Goal: Information Seeking & Learning: Understand process/instructions

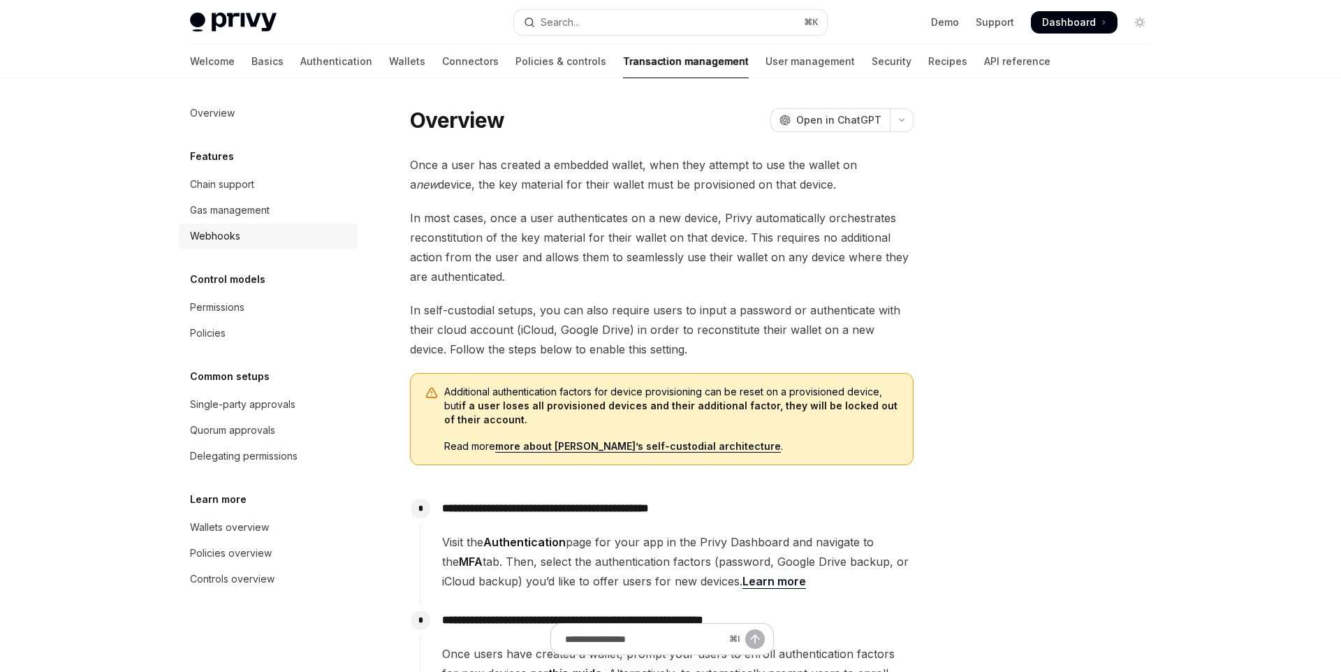
click at [253, 233] on div "Webhooks" at bounding box center [269, 236] width 159 height 17
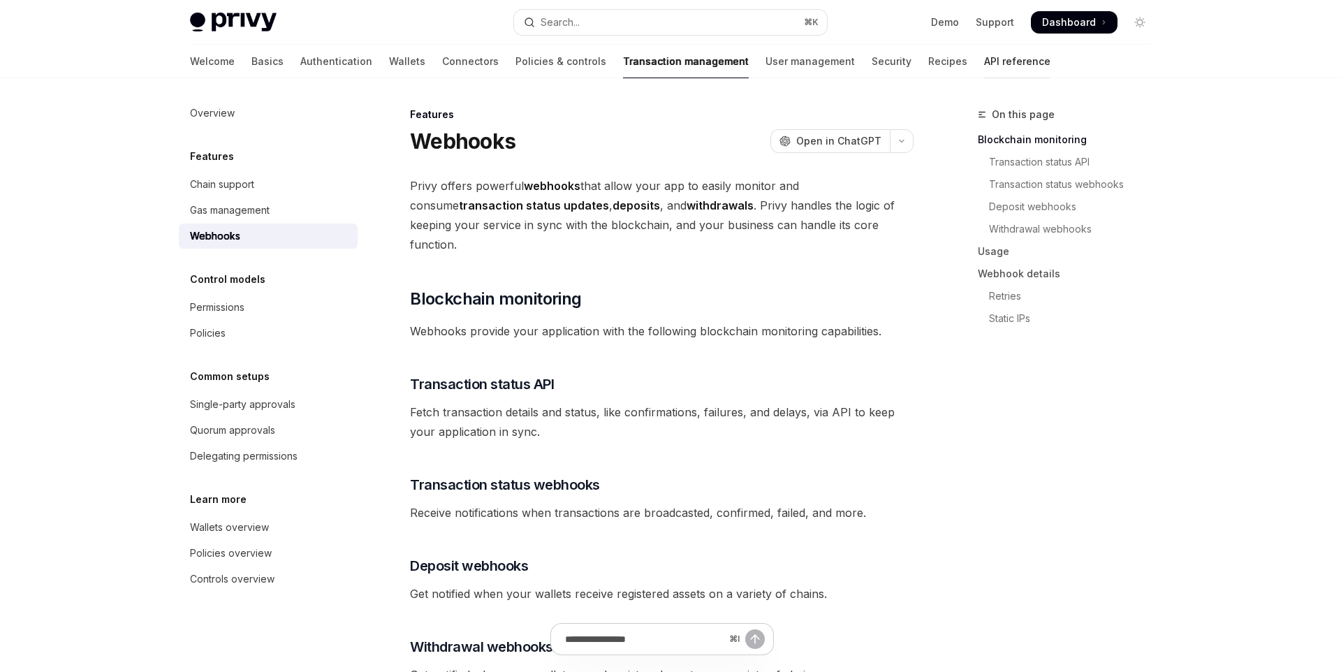
click at [984, 51] on link "API reference" at bounding box center [1017, 62] width 66 height 34
type textarea "*"
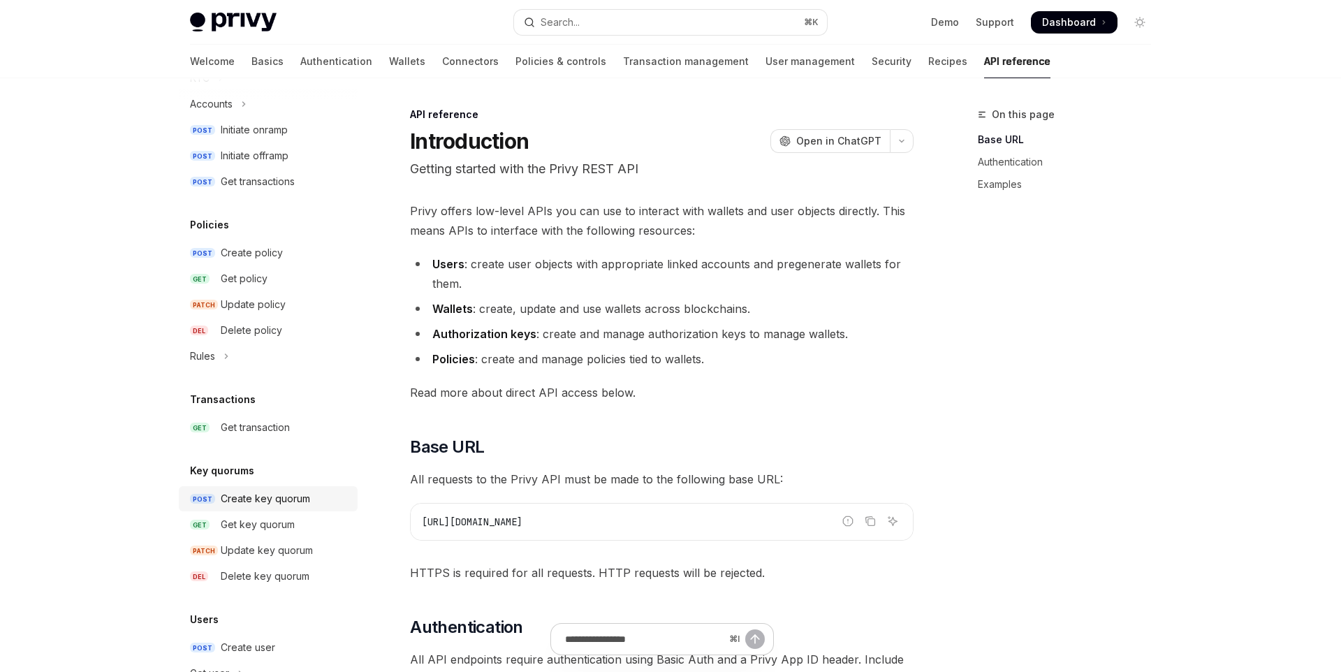
scroll to position [641, 0]
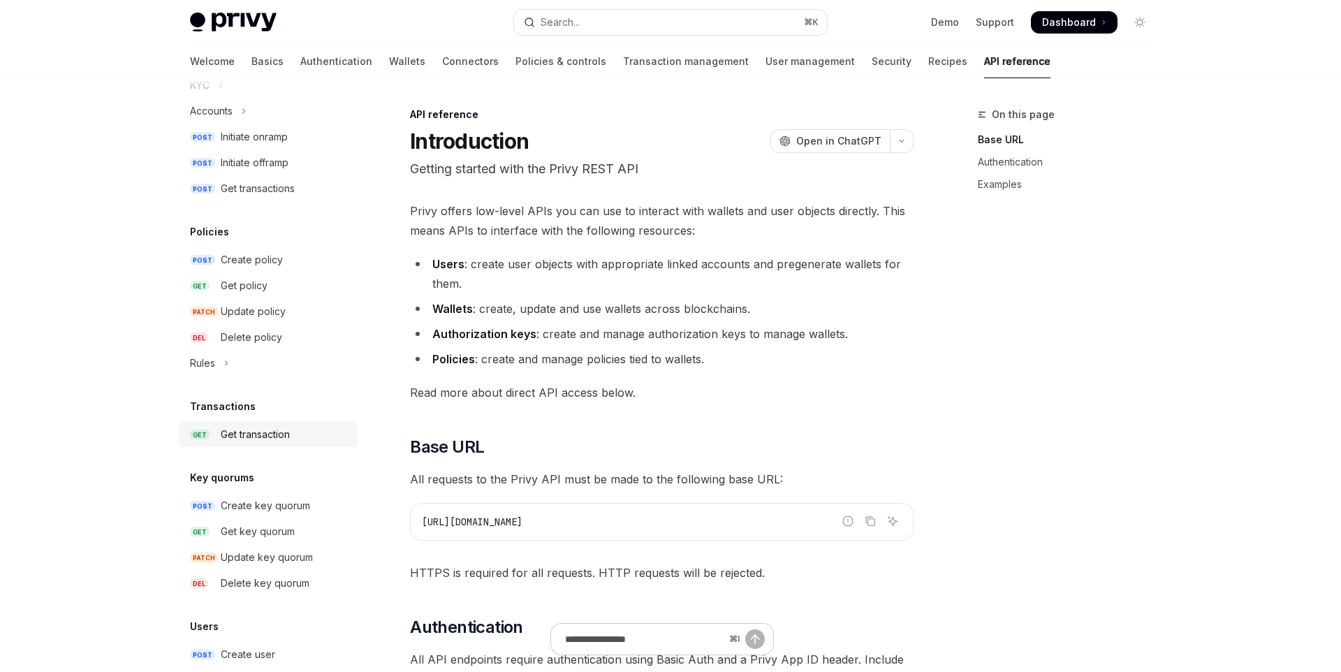
click at [302, 439] on div "Get transaction" at bounding box center [285, 434] width 128 height 17
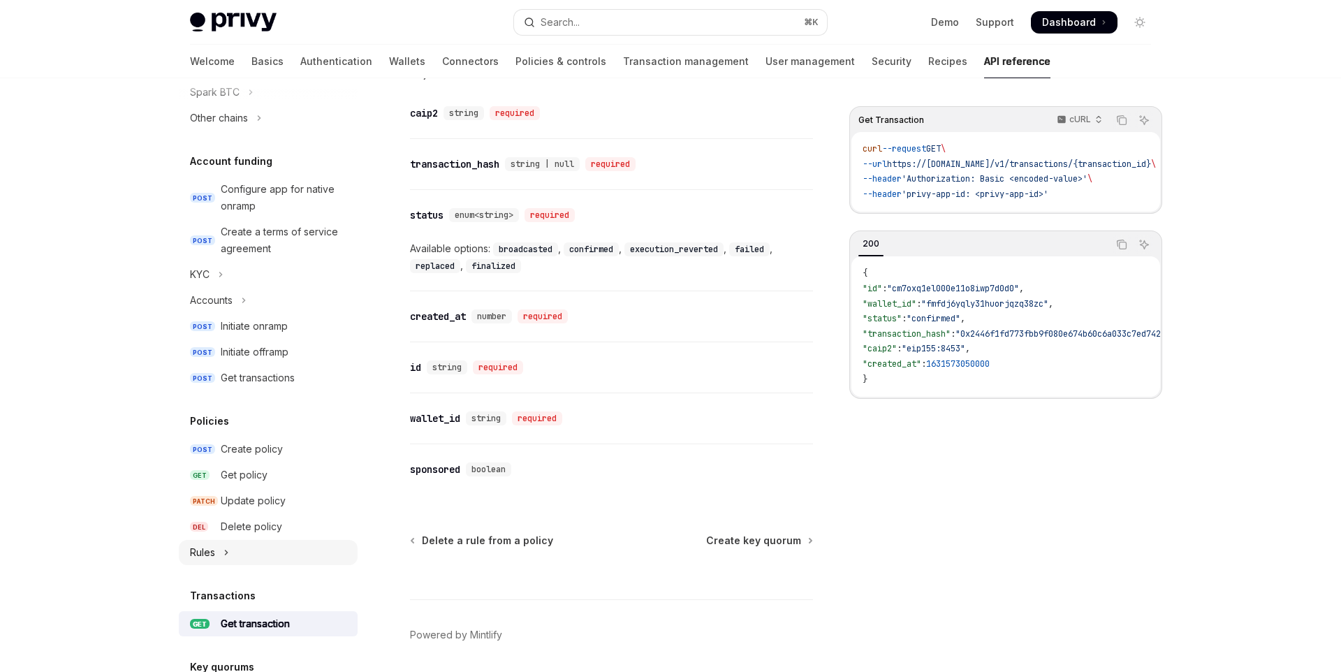
scroll to position [446, 0]
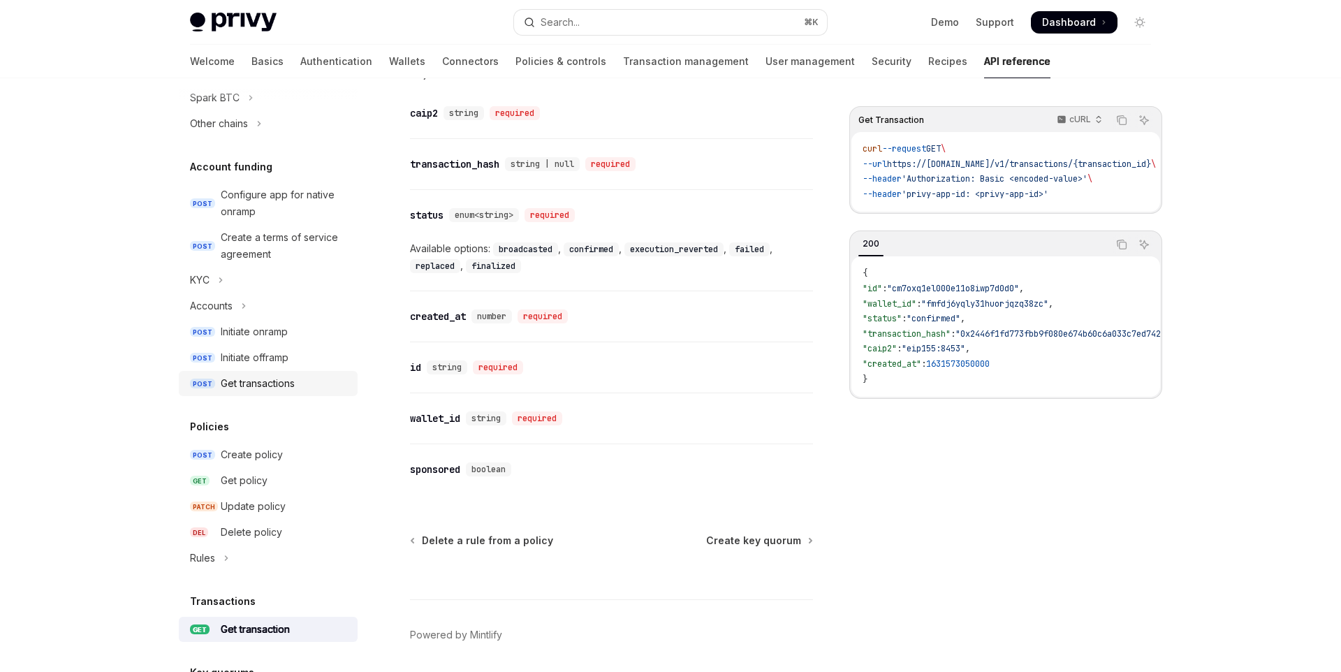
click at [294, 381] on div "Get transactions" at bounding box center [258, 383] width 74 height 17
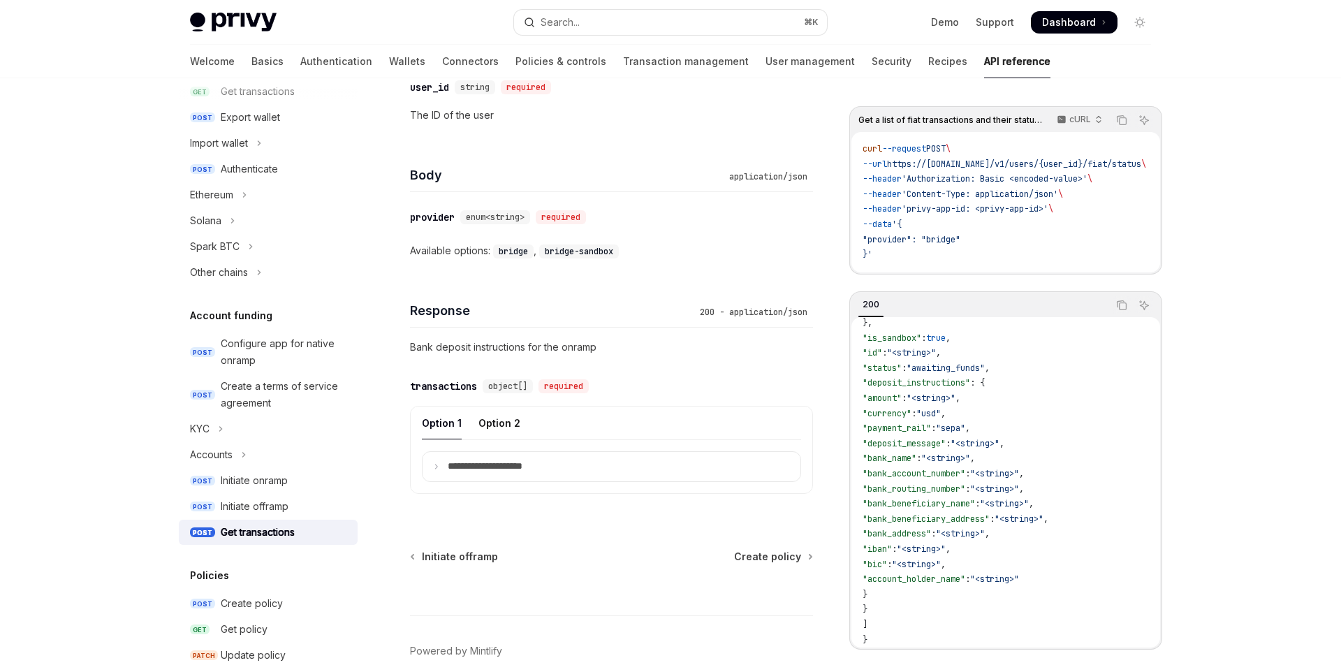
scroll to position [584, 0]
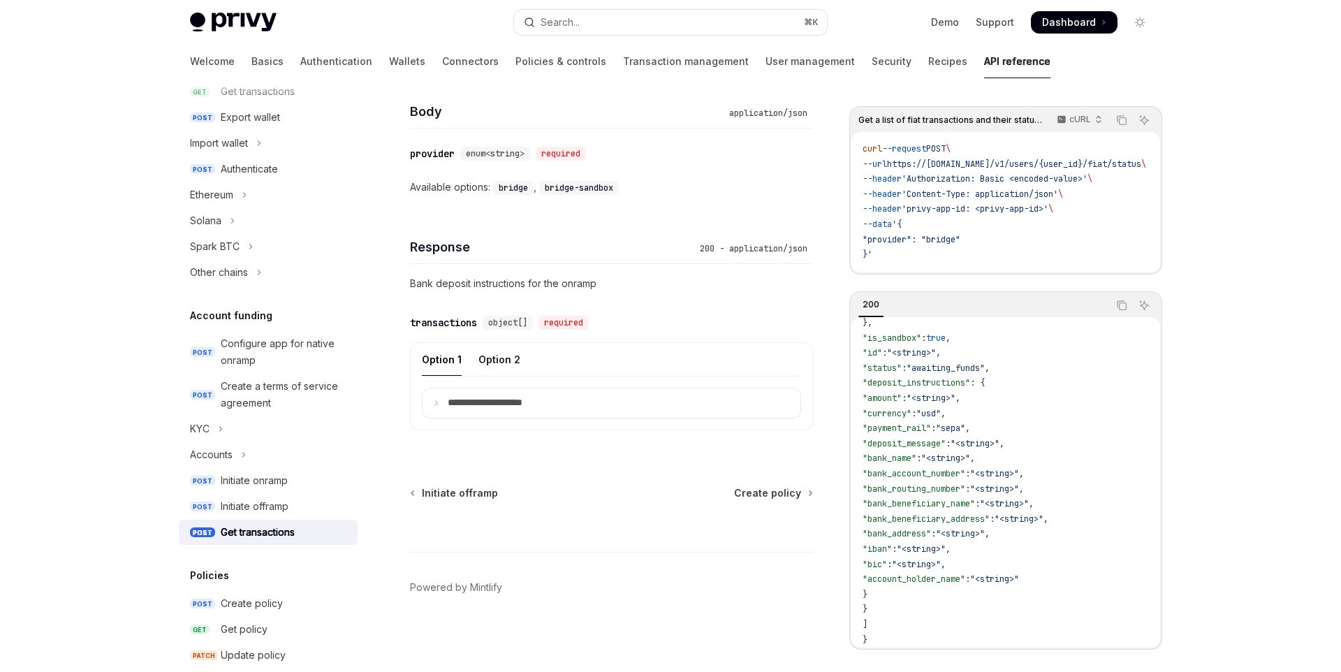
click at [961, 494] on span ""bank_routing_number"" at bounding box center [913, 488] width 103 height 11
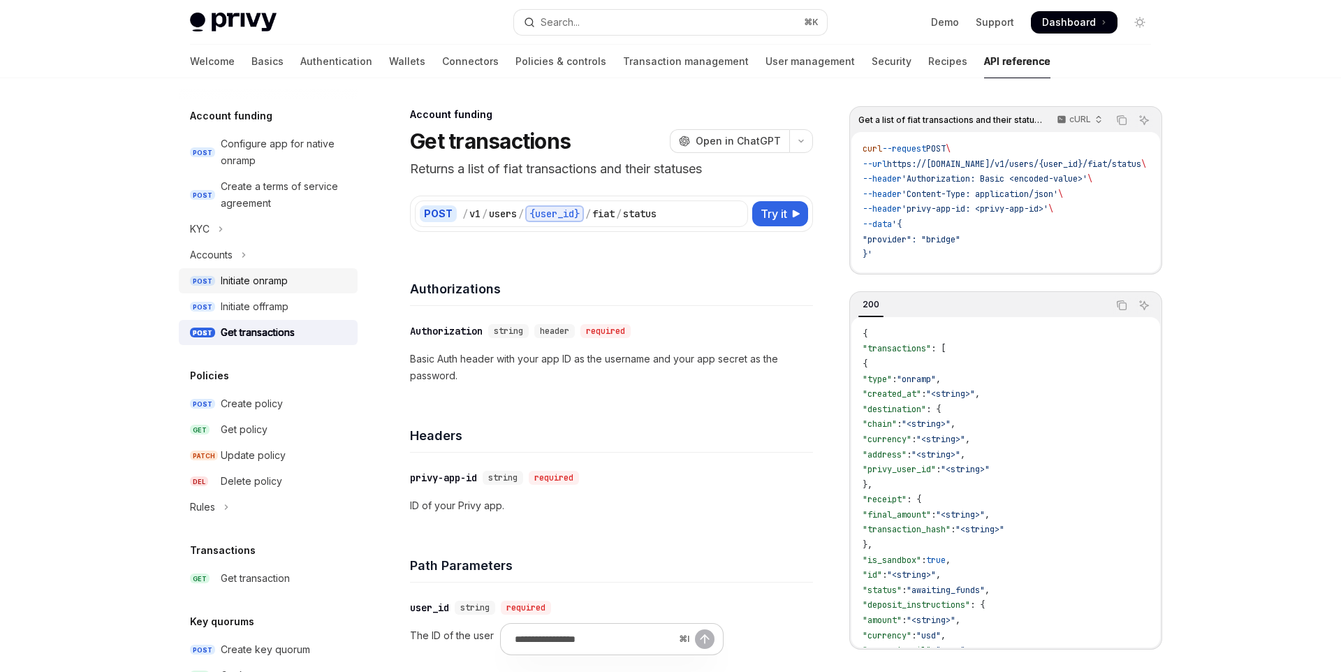
scroll to position [398, 0]
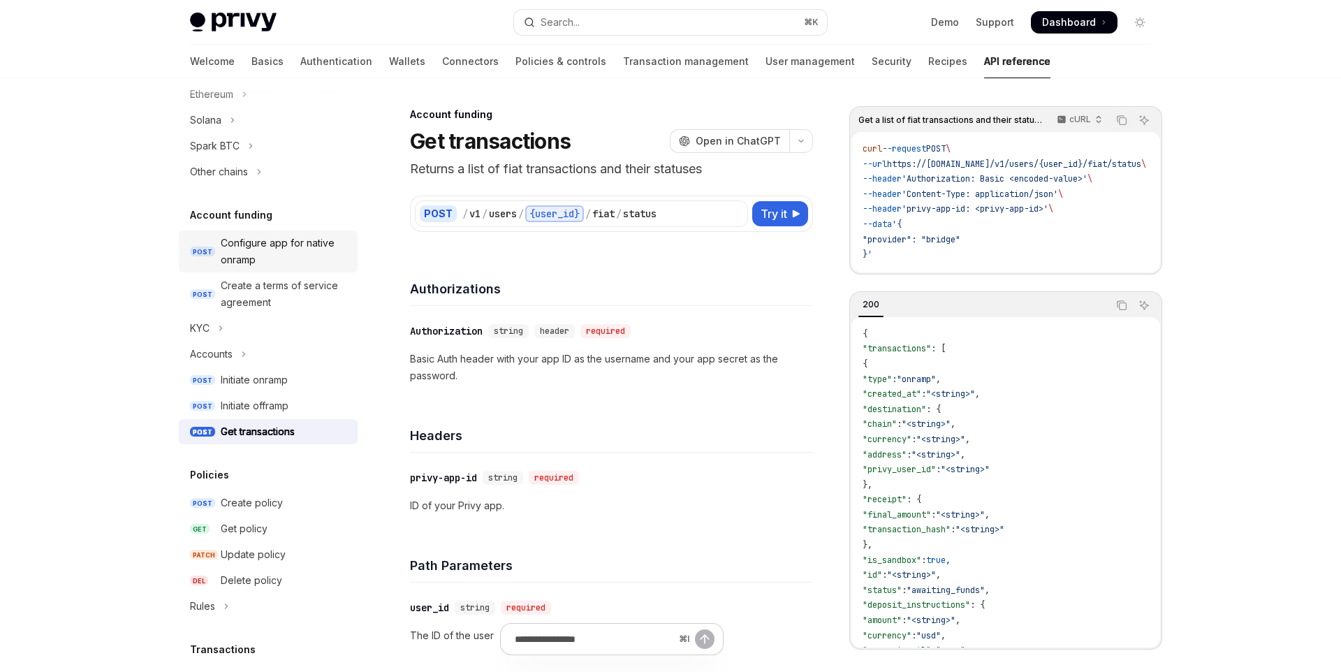
click at [263, 246] on div "Configure app for native onramp" at bounding box center [285, 252] width 128 height 34
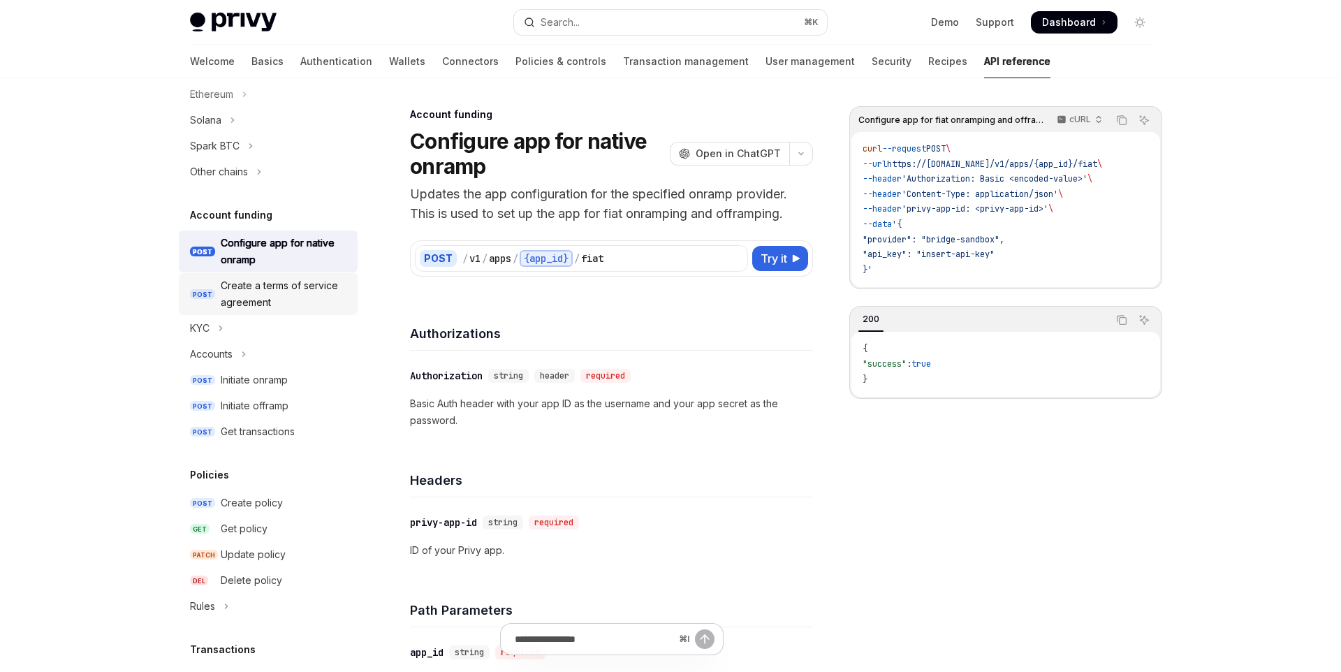
click at [291, 307] on div "Create a terms of service agreement" at bounding box center [285, 294] width 128 height 34
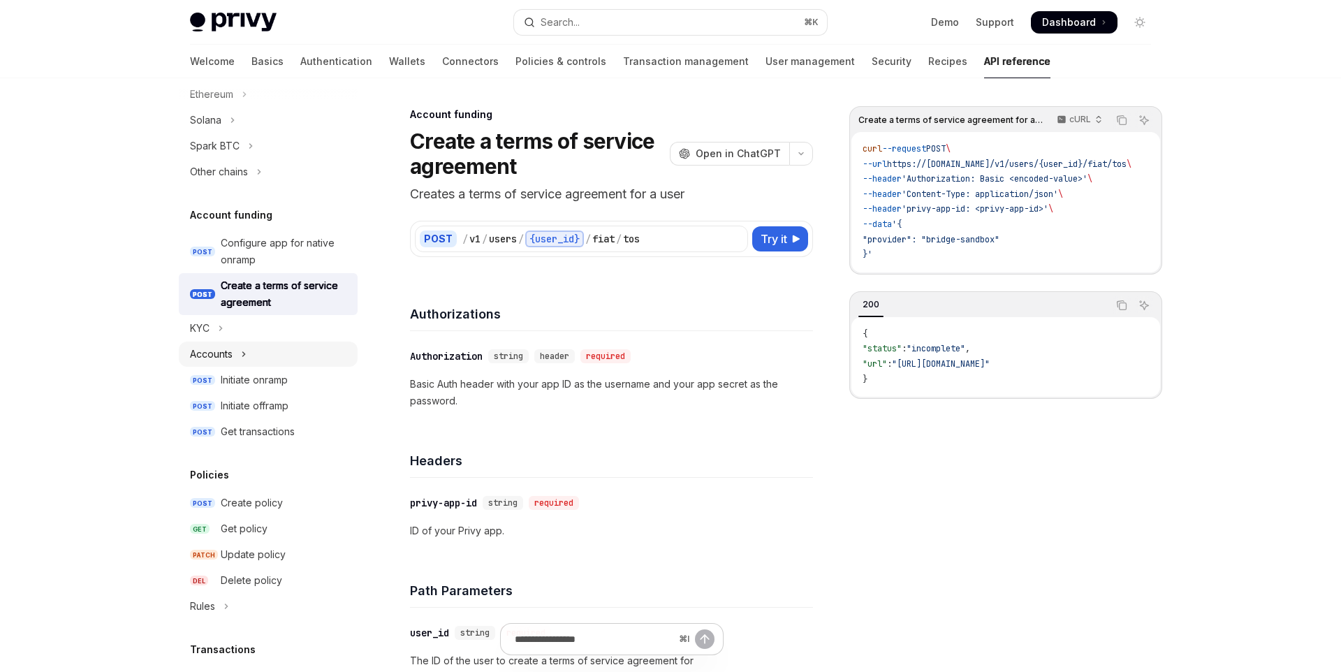
click at [305, 355] on button "Accounts" at bounding box center [268, 353] width 179 height 25
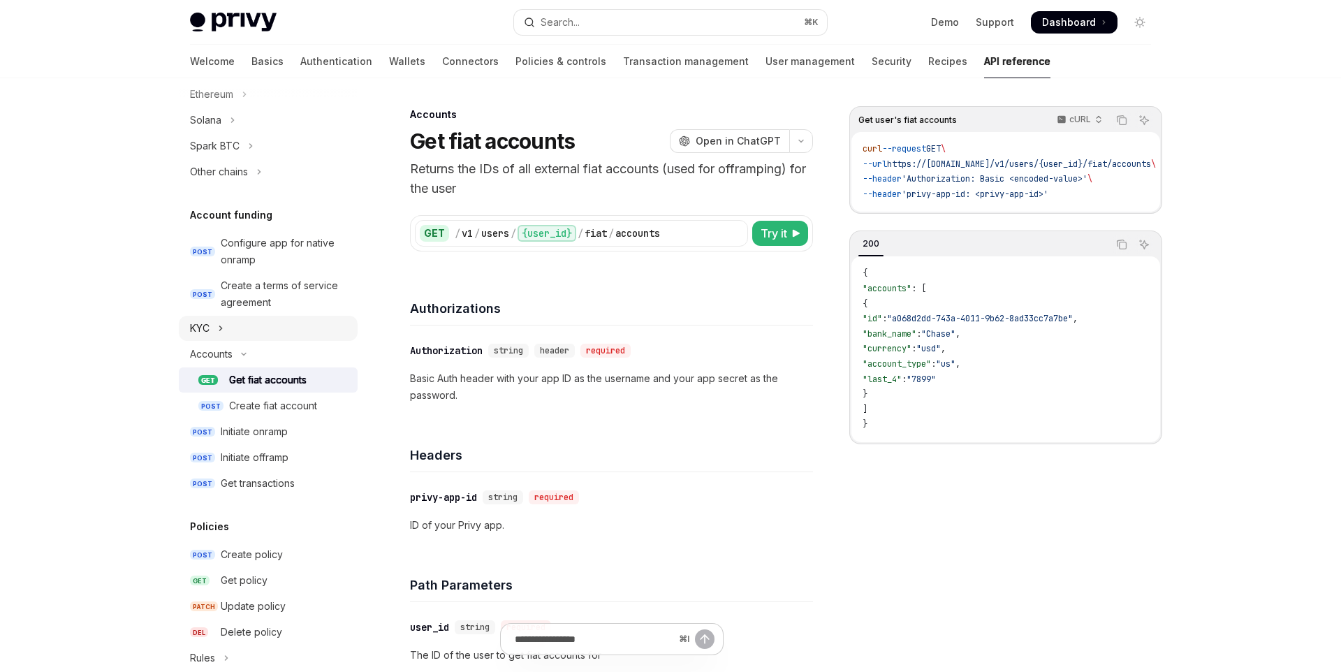
click at [281, 330] on button "KYC" at bounding box center [268, 328] width 179 height 25
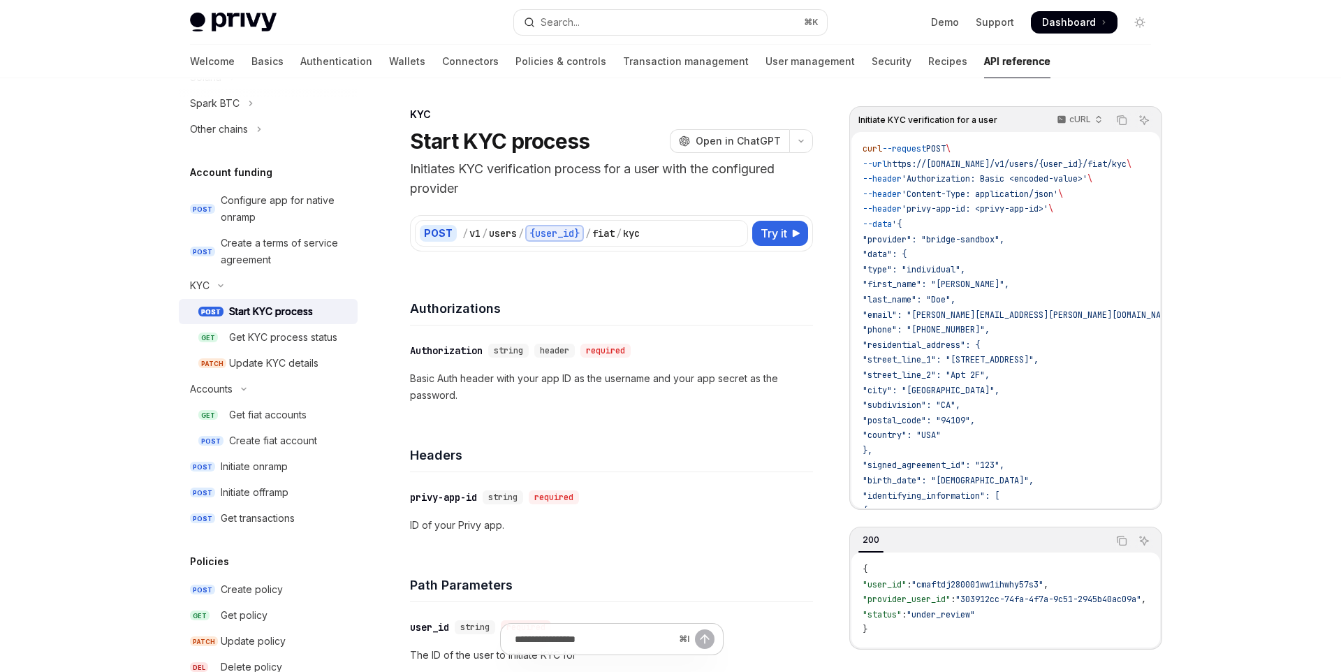
scroll to position [159, 0]
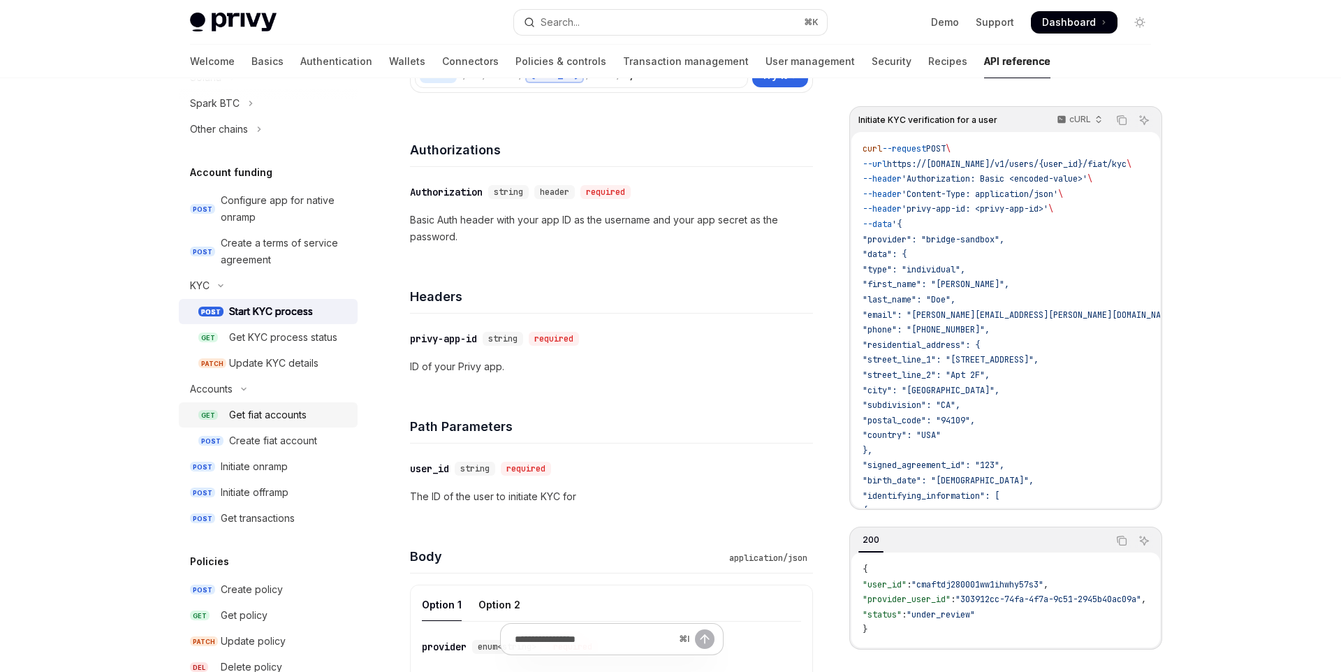
click at [309, 416] on div "Get fiat accounts" at bounding box center [289, 414] width 120 height 17
click at [318, 449] on link "POST Create fiat account" at bounding box center [268, 440] width 179 height 25
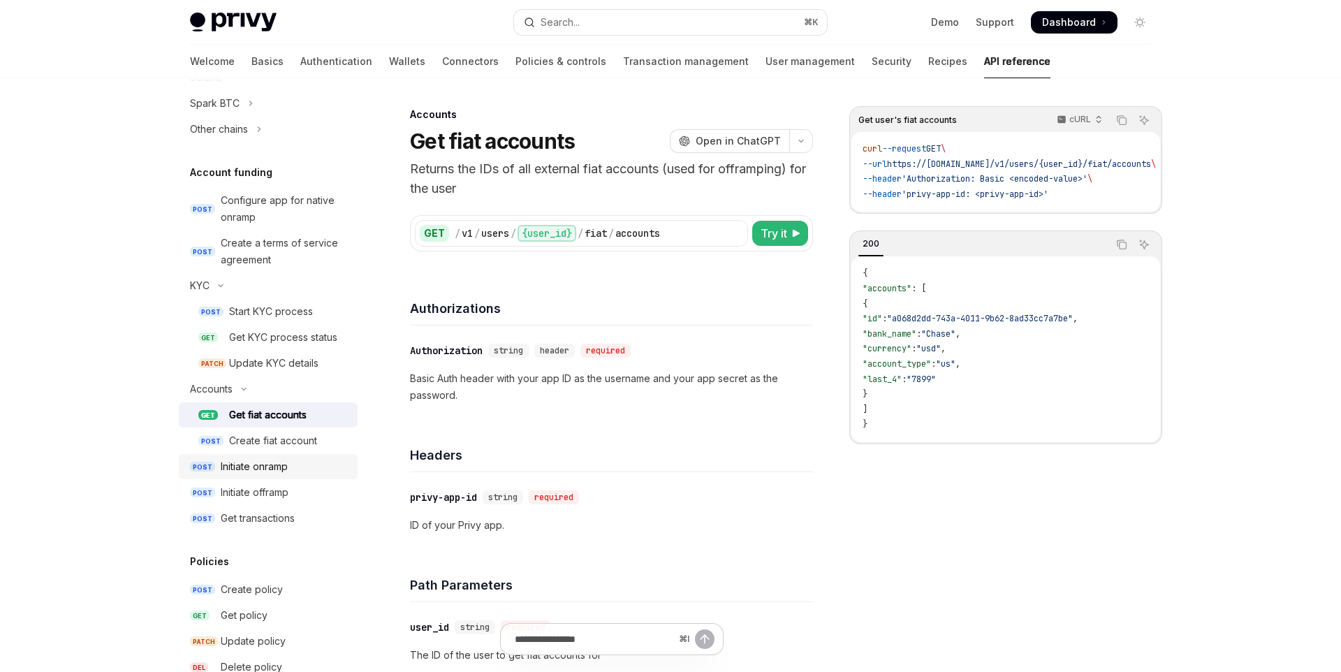
click at [304, 469] on div "Initiate onramp" at bounding box center [285, 466] width 128 height 17
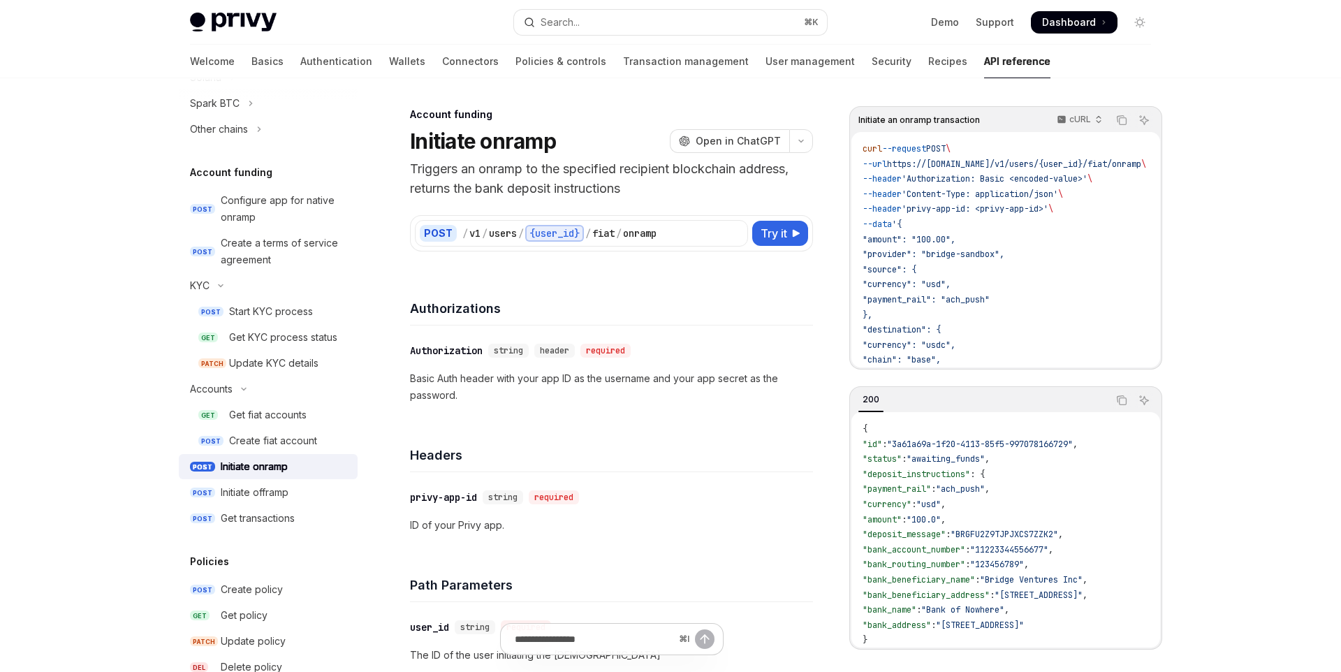
scroll to position [132, 0]
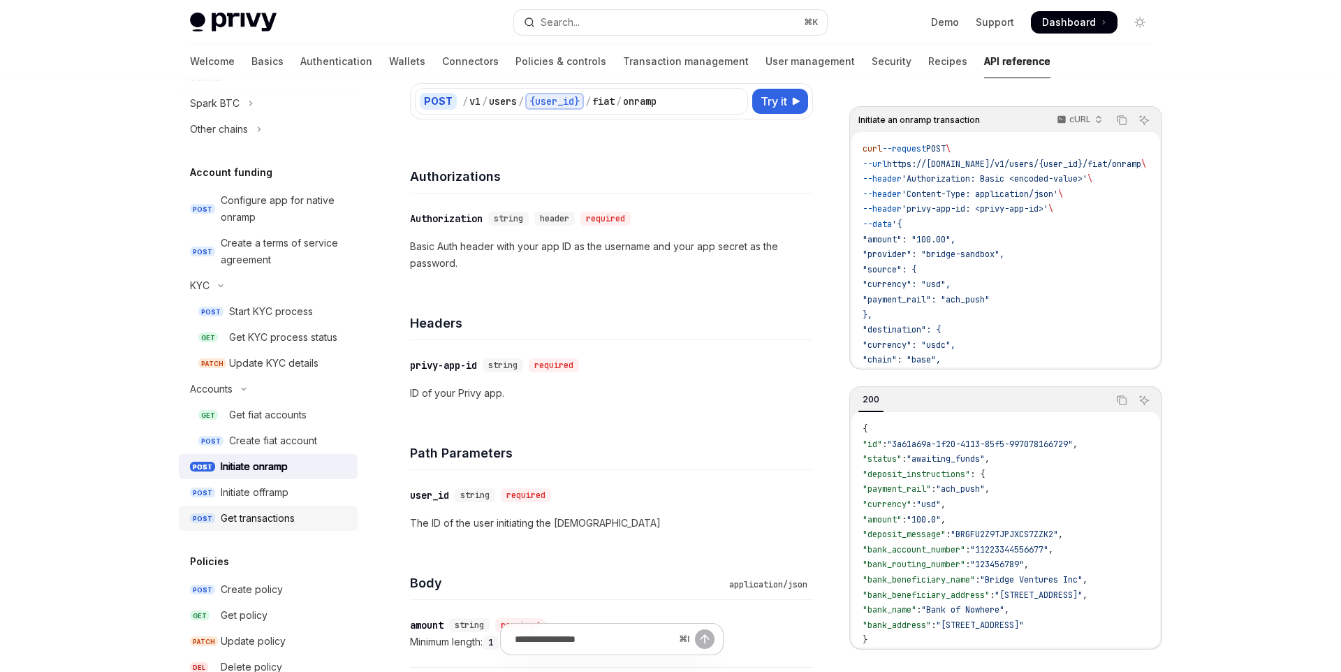
click at [320, 522] on div "Get transactions" at bounding box center [285, 518] width 128 height 17
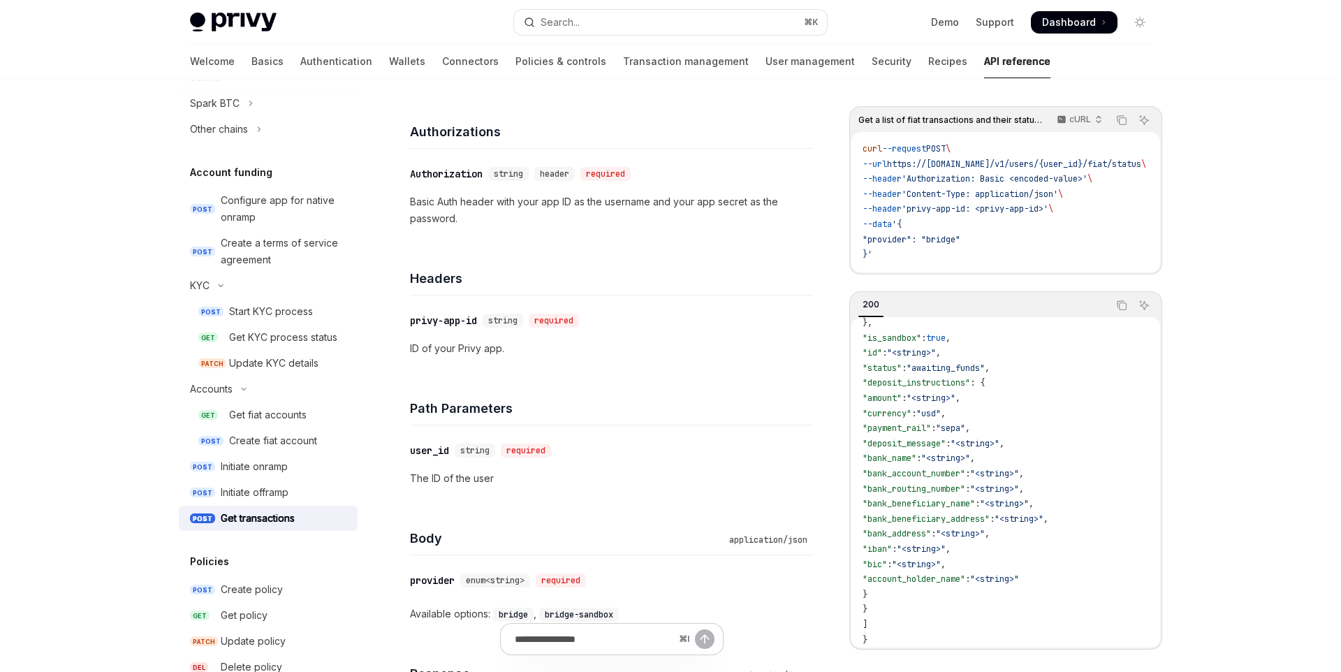
scroll to position [105, 0]
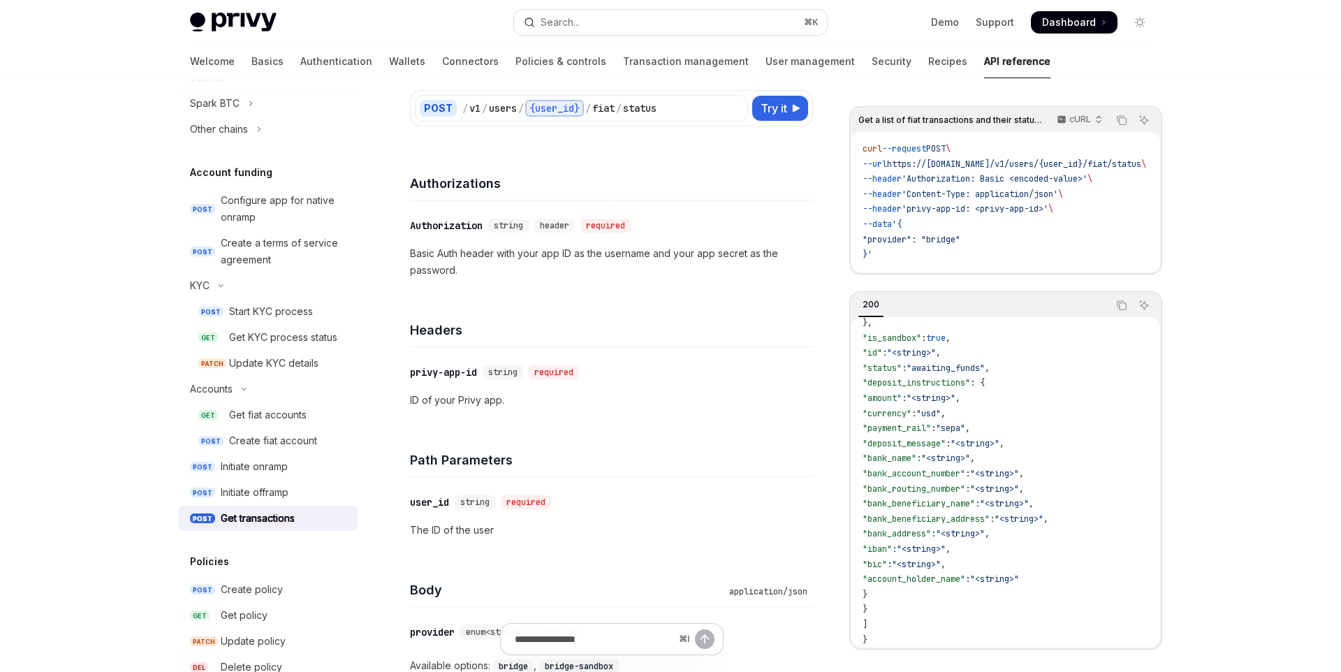
click at [931, 538] on span ""bank_address"" at bounding box center [896, 533] width 68 height 11
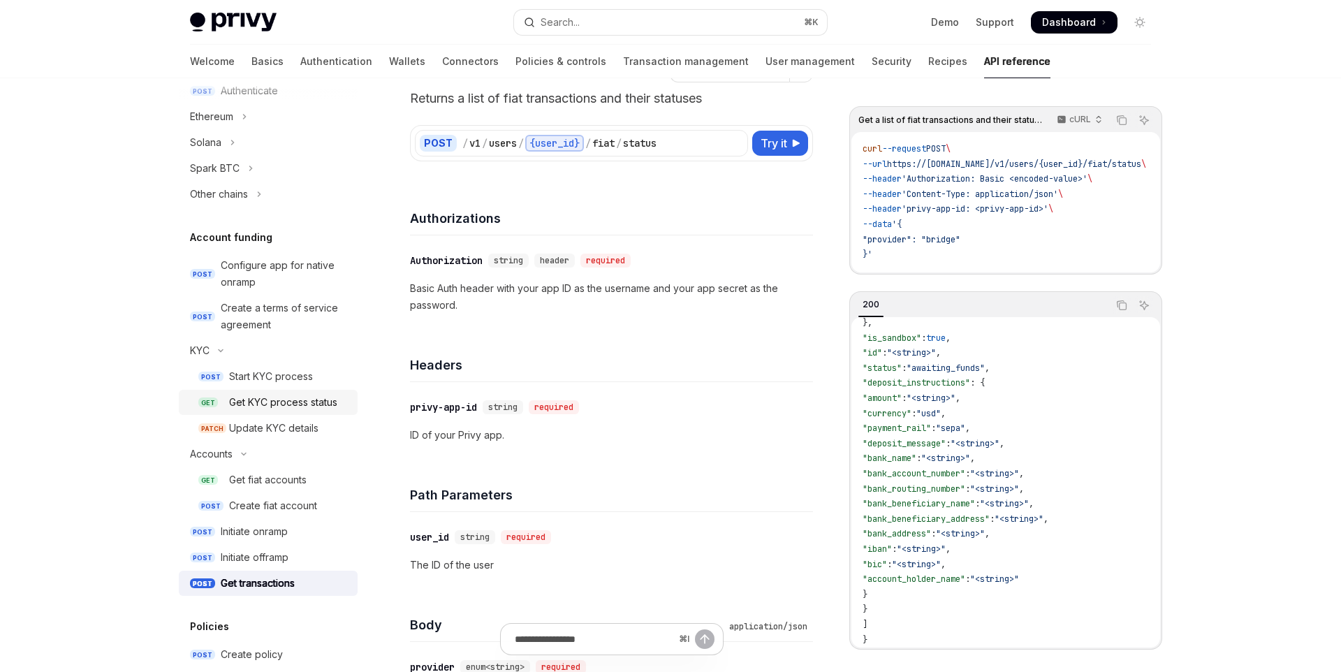
scroll to position [429, 0]
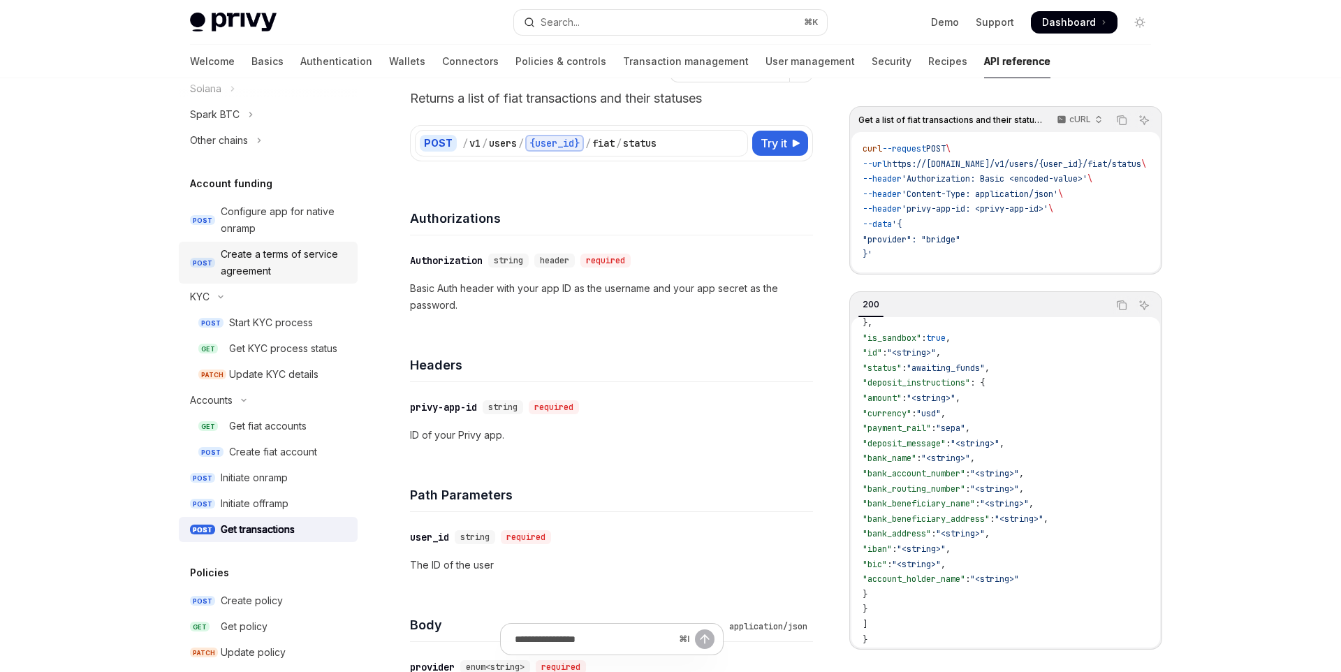
click at [295, 259] on div "Create a terms of service agreement" at bounding box center [285, 263] width 128 height 34
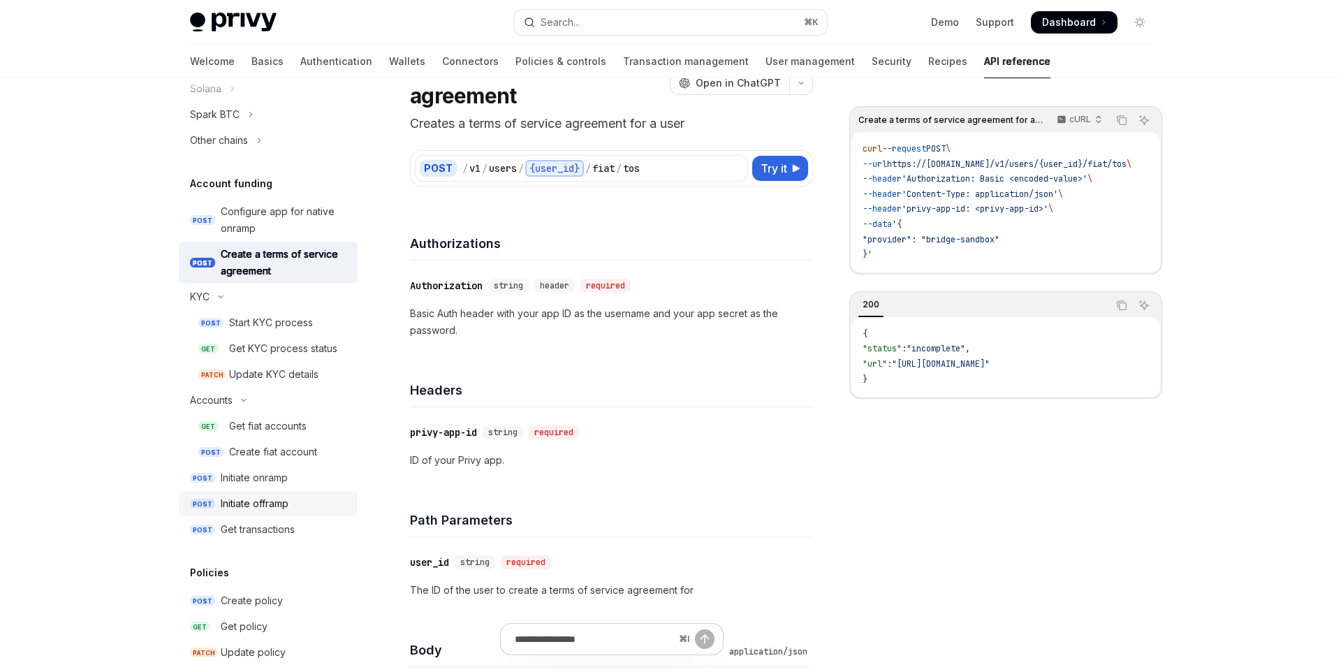
click at [304, 492] on link "POST Initiate offramp" at bounding box center [268, 503] width 179 height 25
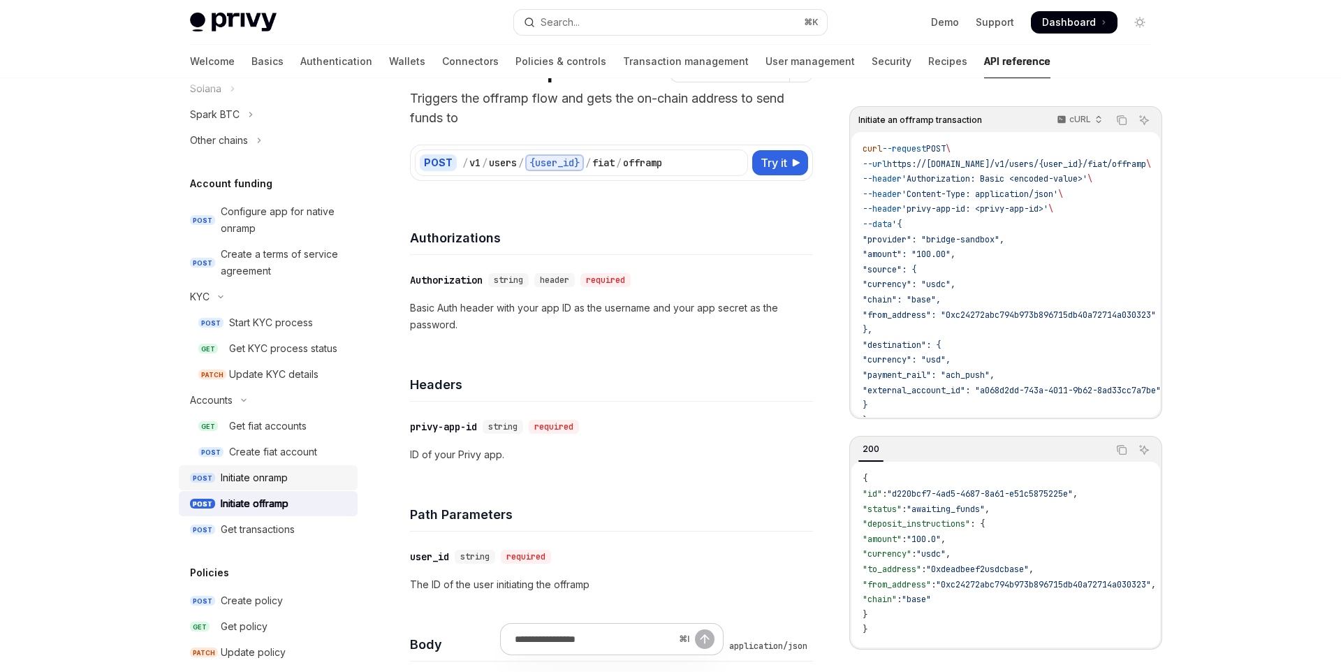
click at [296, 483] on div "Initiate onramp" at bounding box center [285, 477] width 128 height 17
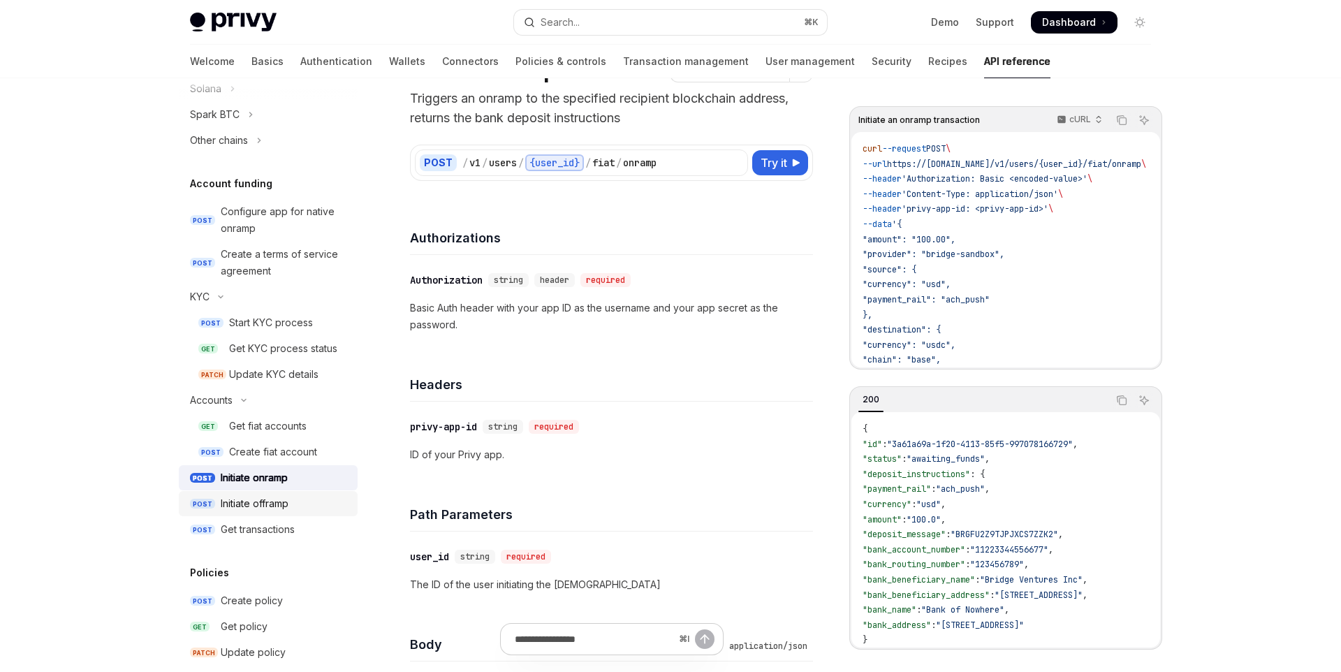
click at [296, 504] on div "Initiate offramp" at bounding box center [285, 503] width 128 height 17
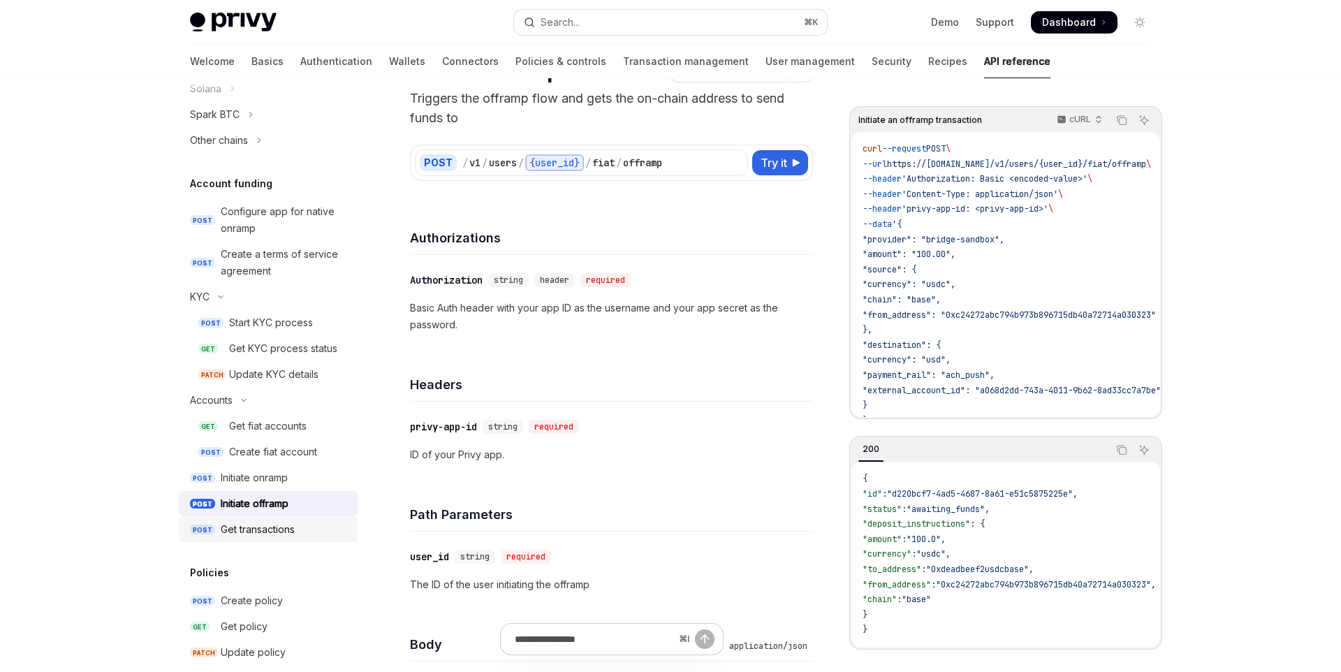
click at [298, 527] on div "Get transactions" at bounding box center [285, 529] width 128 height 17
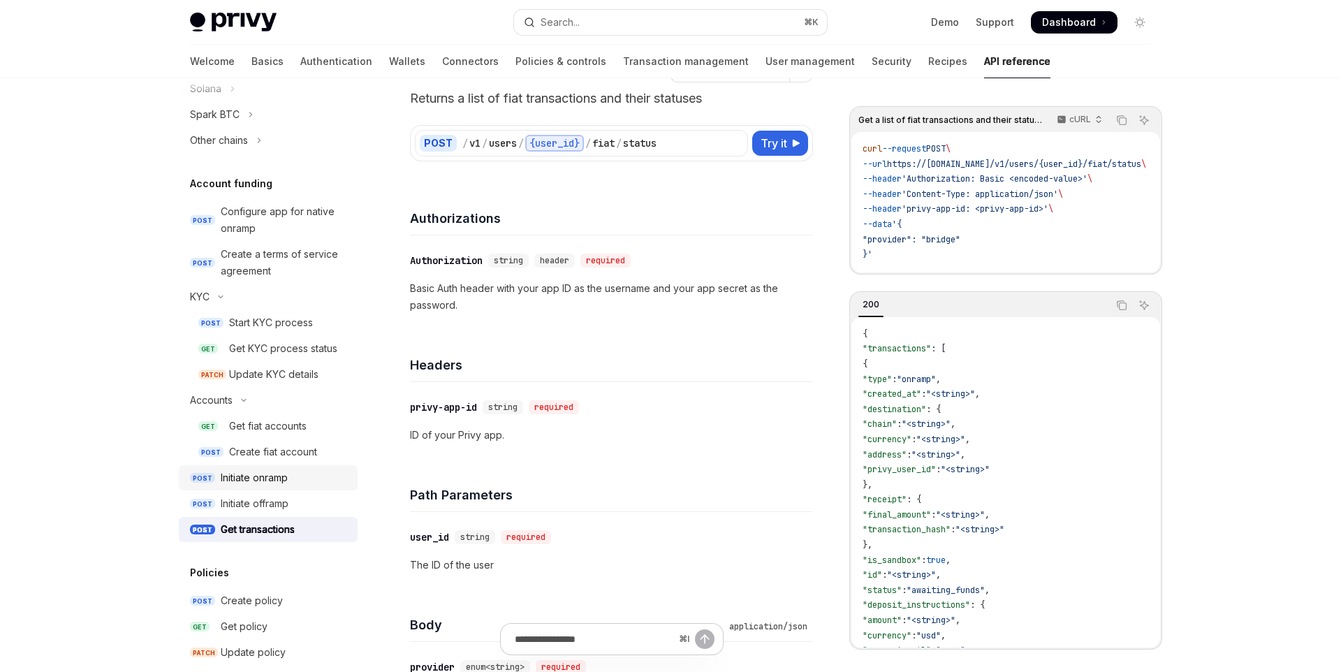
click at [297, 475] on div "Initiate onramp" at bounding box center [285, 477] width 128 height 17
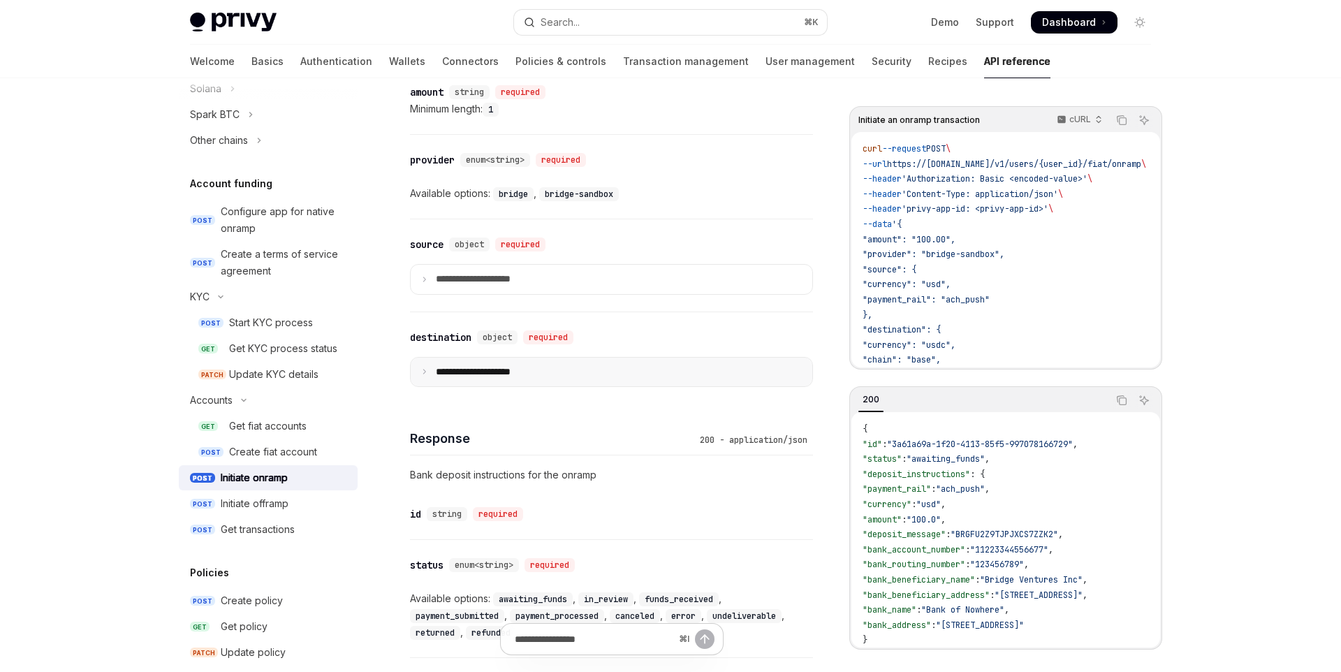
scroll to position [855, 0]
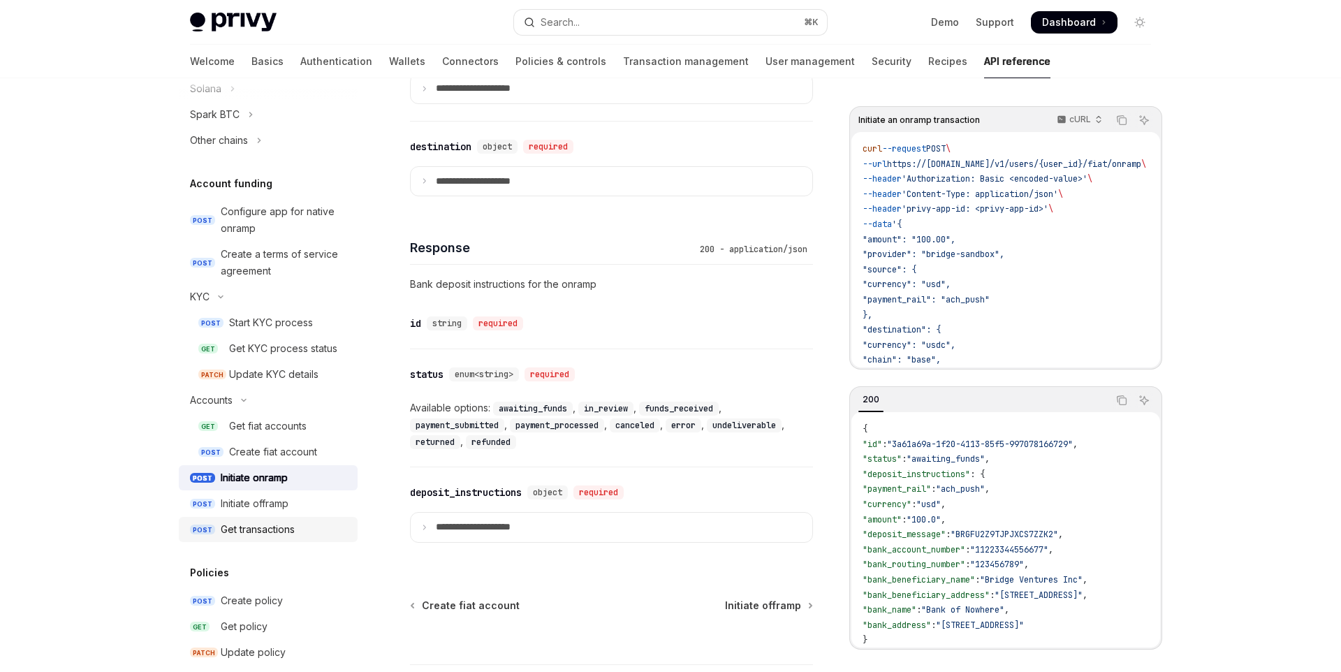
click at [316, 521] on div "Get transactions" at bounding box center [285, 529] width 128 height 17
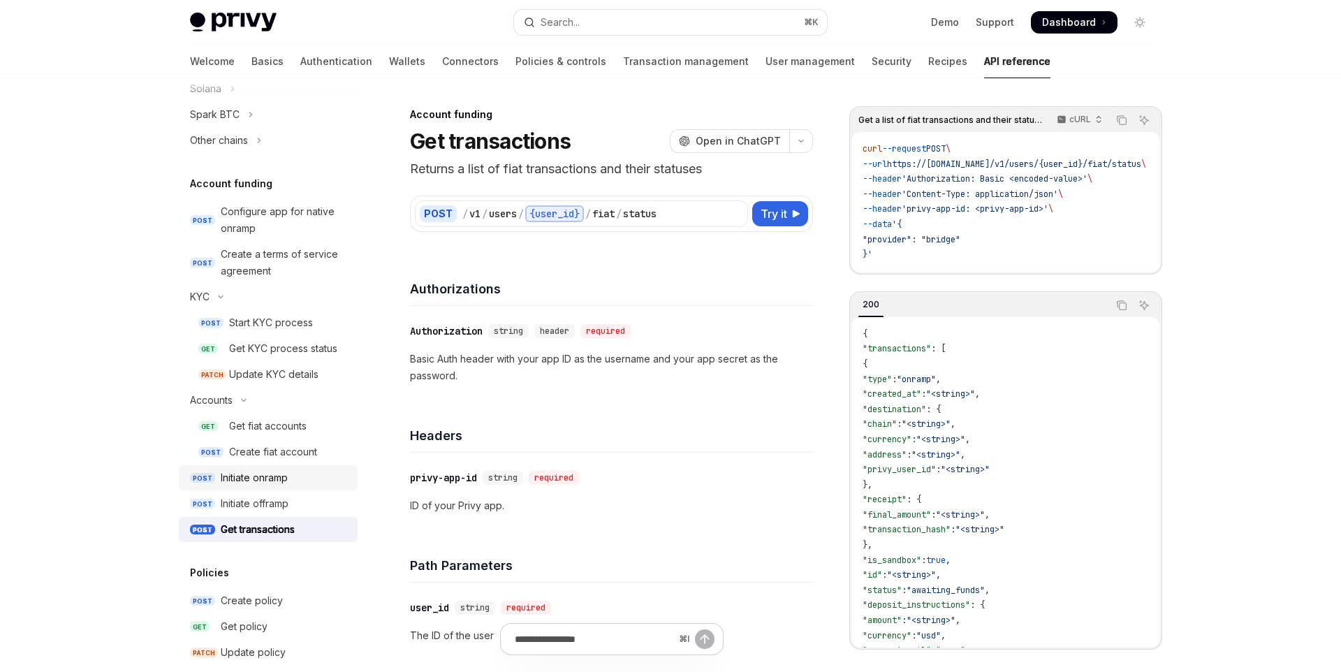
click at [306, 480] on div "Initiate onramp" at bounding box center [285, 477] width 128 height 17
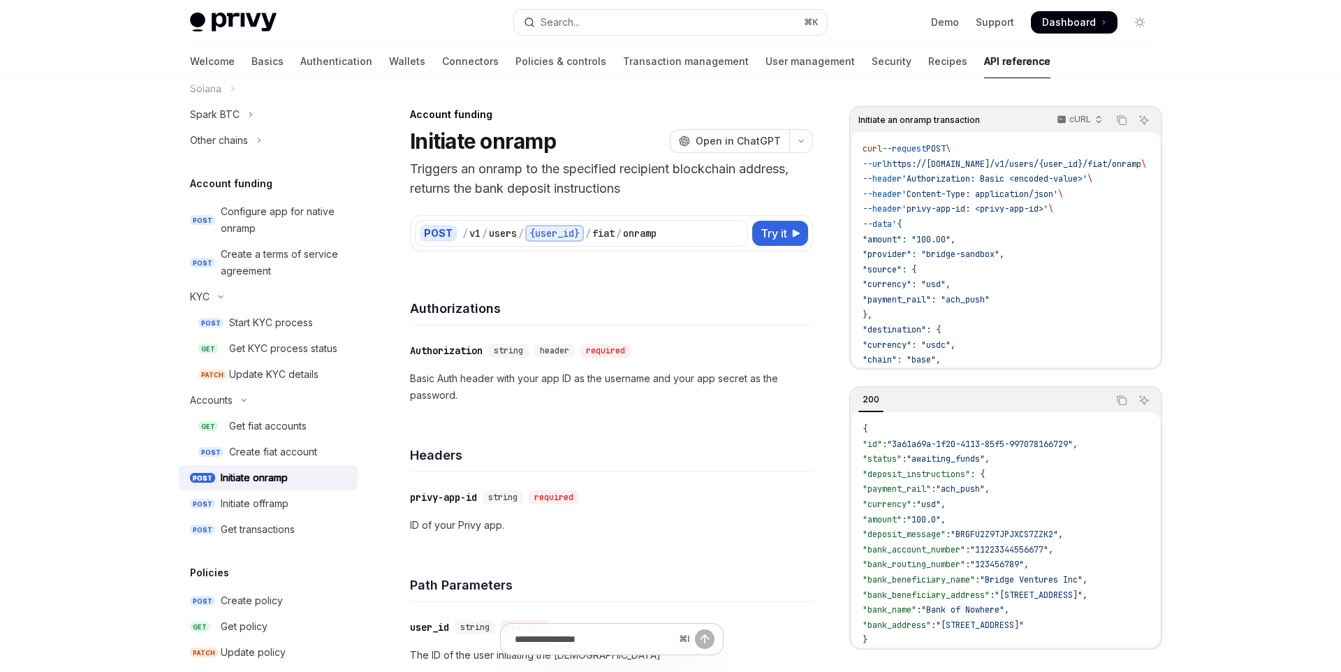
scroll to position [21, 0]
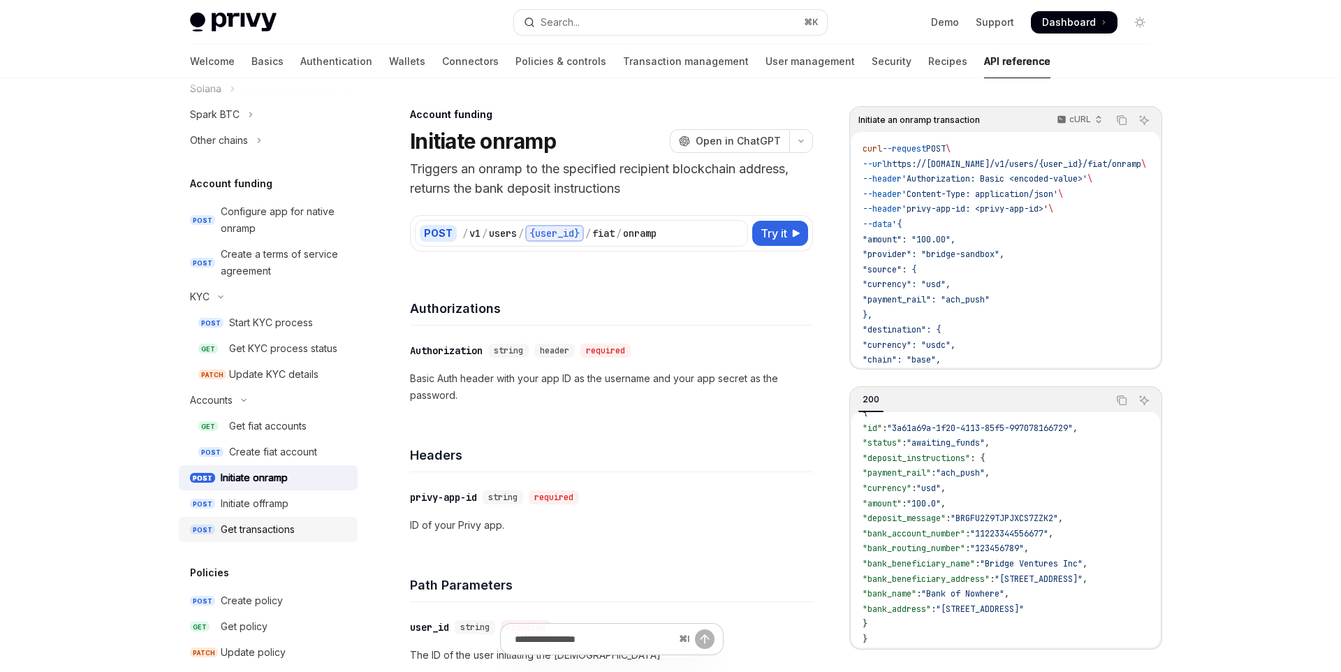
click at [309, 536] on div "Get transactions" at bounding box center [285, 529] width 128 height 17
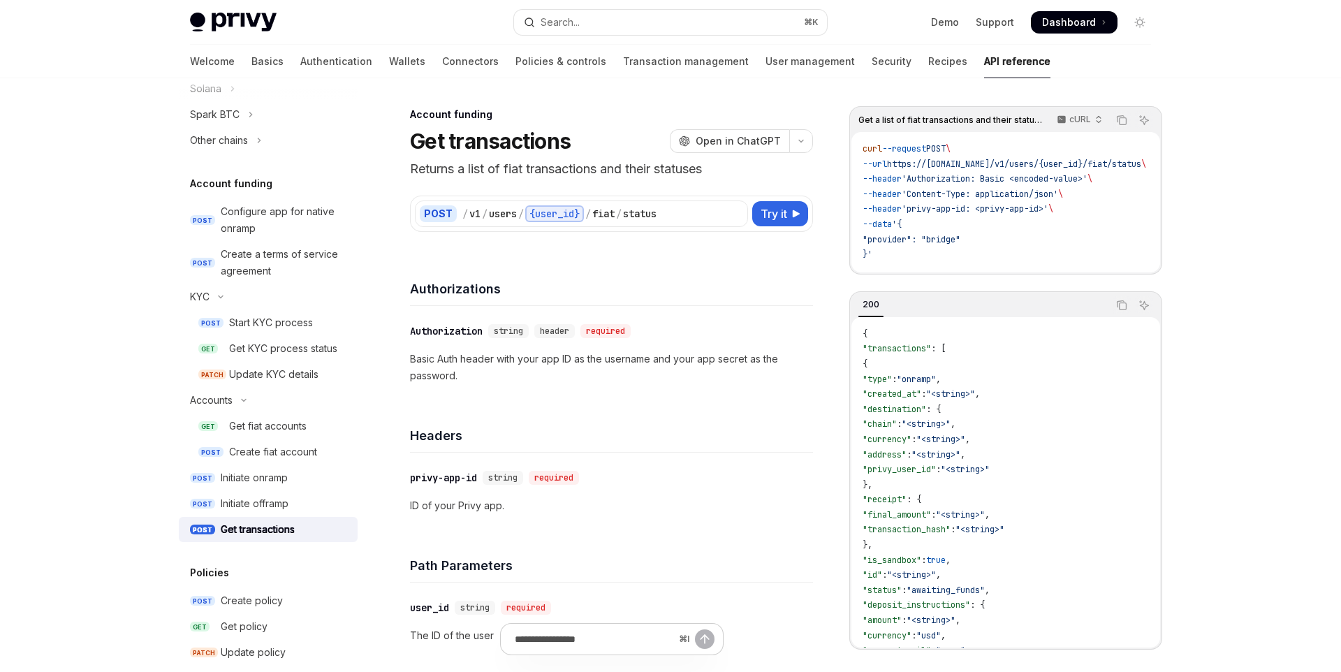
type textarea "*"
